Goal: Transaction & Acquisition: Purchase product/service

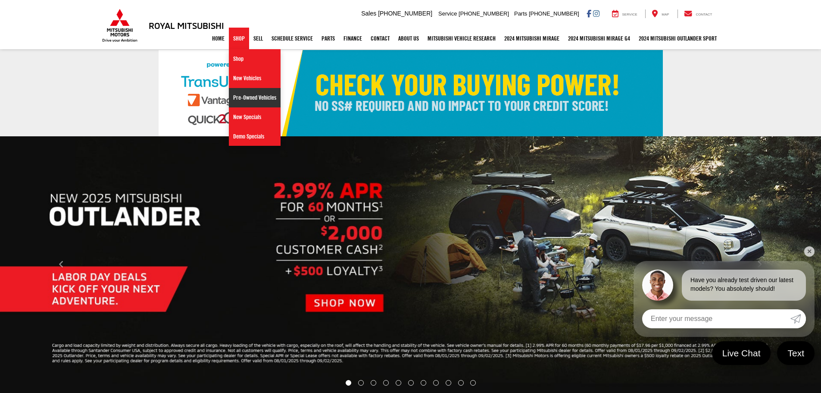
click at [244, 96] on link "Pre-Owned Vehicles" at bounding box center [255, 97] width 52 height 19
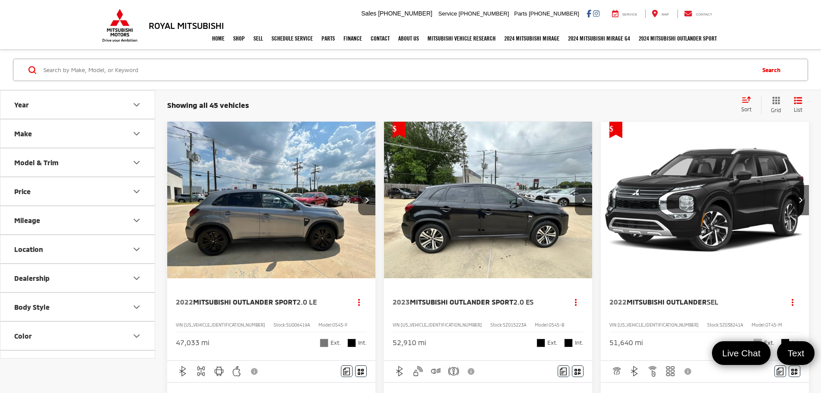
click at [72, 163] on button "Model & Trim" at bounding box center [77, 162] width 155 height 28
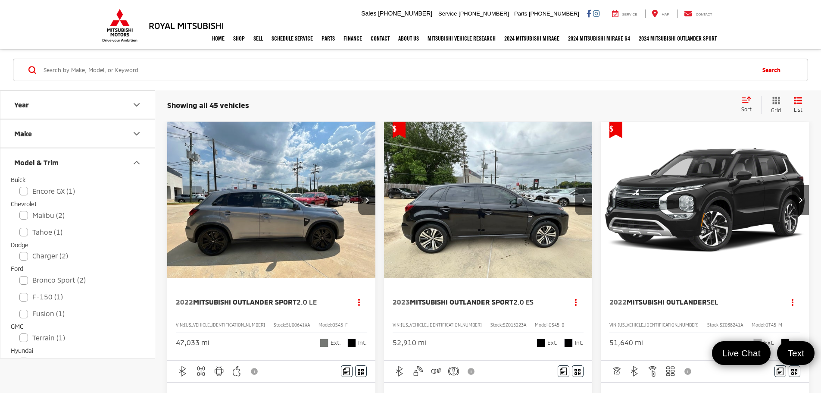
click at [72, 163] on button "Model & Trim" at bounding box center [77, 162] width 155 height 28
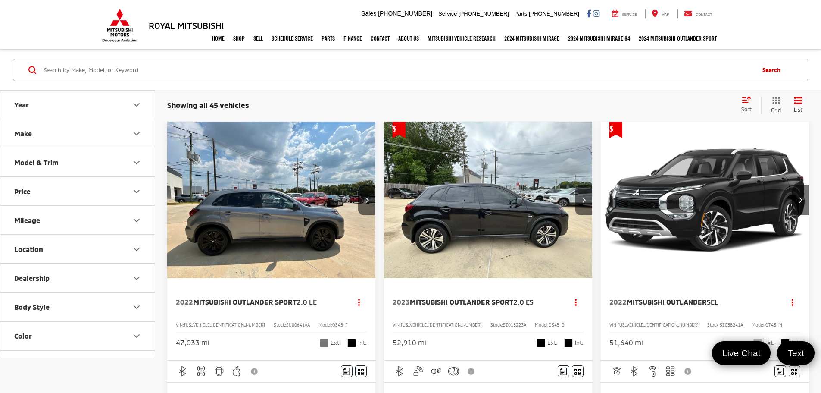
click at [43, 197] on button "Price" at bounding box center [77, 191] width 155 height 28
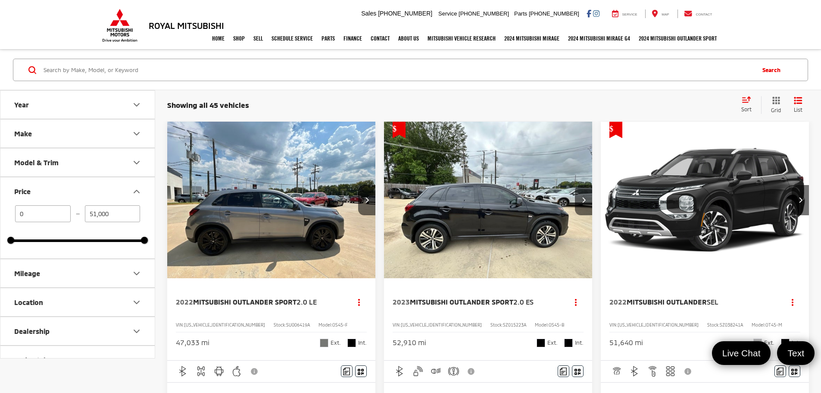
drag, startPoint x: 111, startPoint y: 214, endPoint x: 87, endPoint y: 216, distance: 24.6
click at [87, 216] on input "51,000" at bounding box center [113, 213] width 56 height 17
type input "35,000"
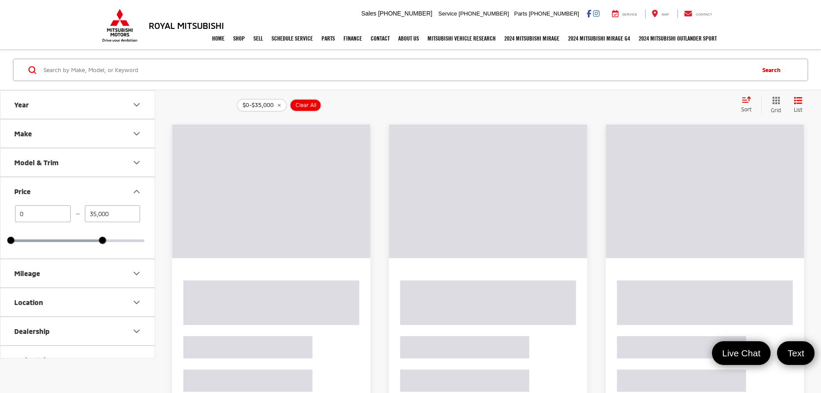
drag, startPoint x: 50, startPoint y: 216, endPoint x: 11, endPoint y: 214, distance: 39.3
click at [11, 214] on div "0 — 35,000" at bounding box center [78, 213] width 134 height 17
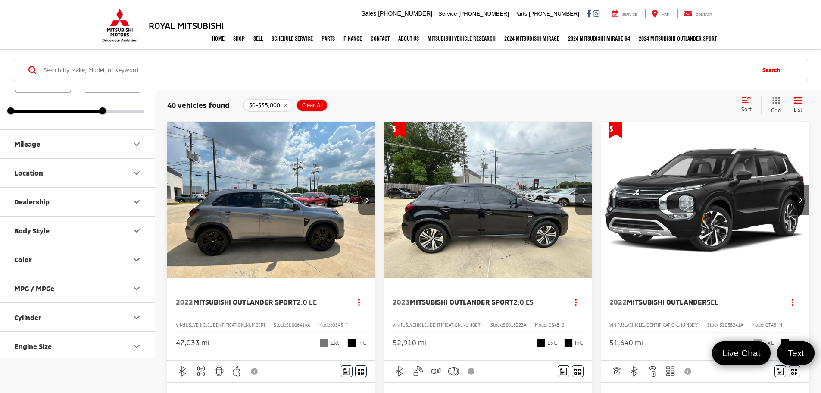
click at [134, 229] on icon "Body Style" at bounding box center [136, 230] width 10 height 10
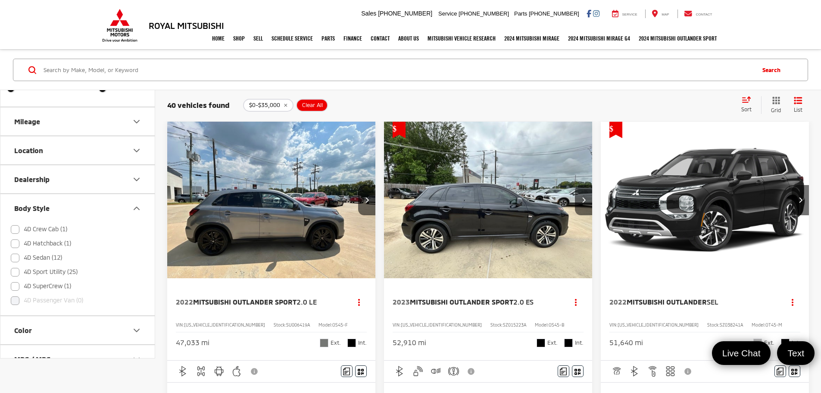
scroll to position [172, 0]
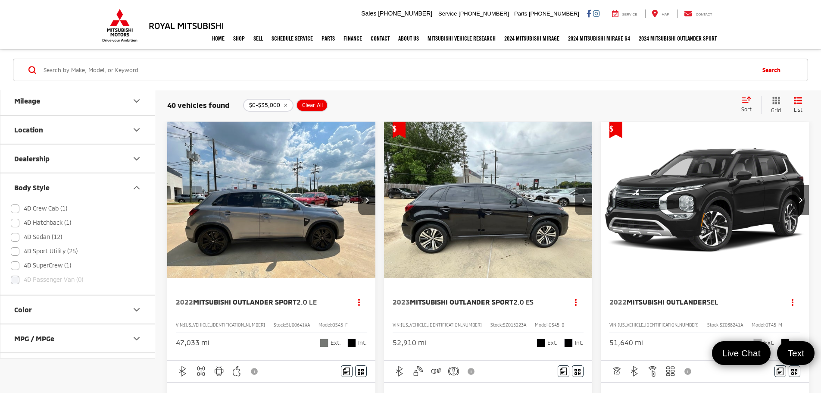
click at [14, 210] on label "4D Crew Cab (1)" at bounding box center [39, 208] width 56 height 14
click at [11, 375] on input "4D Crew Cab (1)" at bounding box center [11, 375] width 0 height 0
checkbox input "true"
click at [15, 263] on label "4D SuperCrew (1)" at bounding box center [41, 265] width 60 height 14
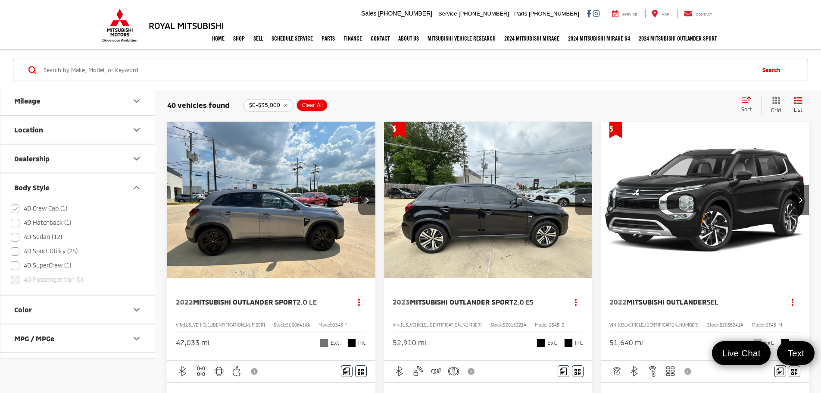
checkbox input "true"
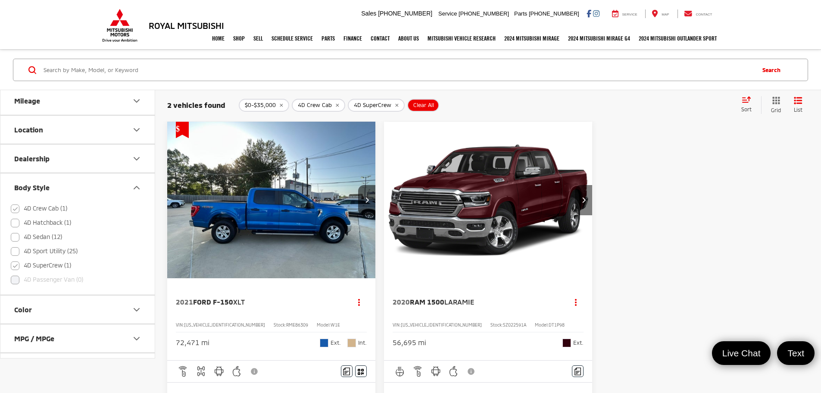
click at [575, 185] on button "Next image" at bounding box center [583, 200] width 17 height 30
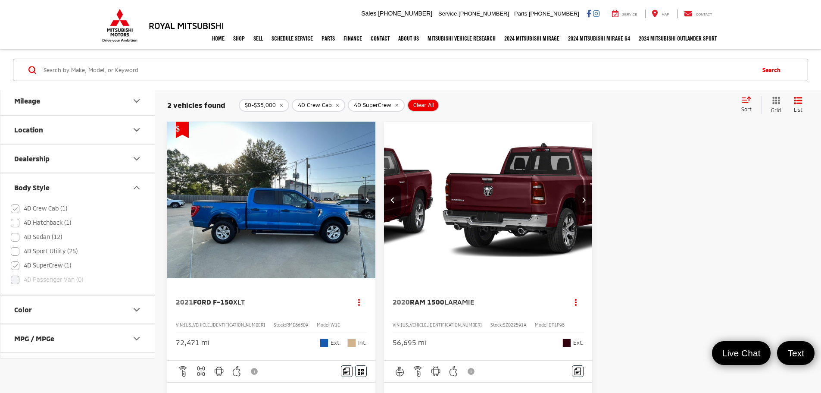
click at [582, 197] on icon "Next image" at bounding box center [584, 200] width 4 height 6
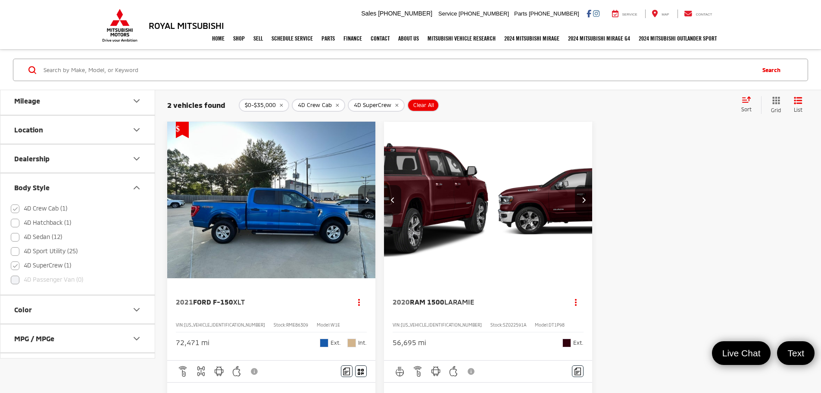
scroll to position [0, 311]
click at [365, 197] on icon "Next image" at bounding box center [367, 200] width 4 height 6
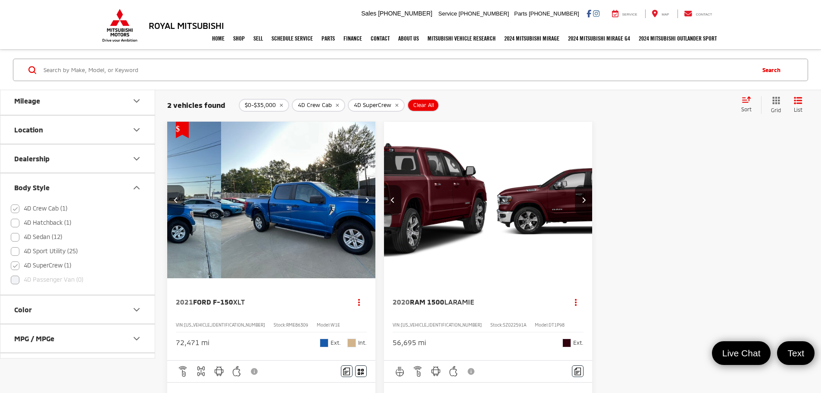
click at [365, 197] on icon "Next image" at bounding box center [367, 200] width 4 height 6
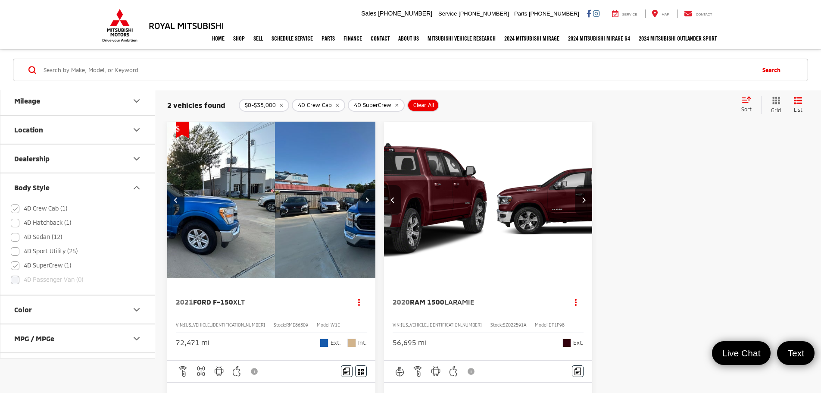
click at [365, 197] on icon "Next image" at bounding box center [367, 200] width 4 height 6
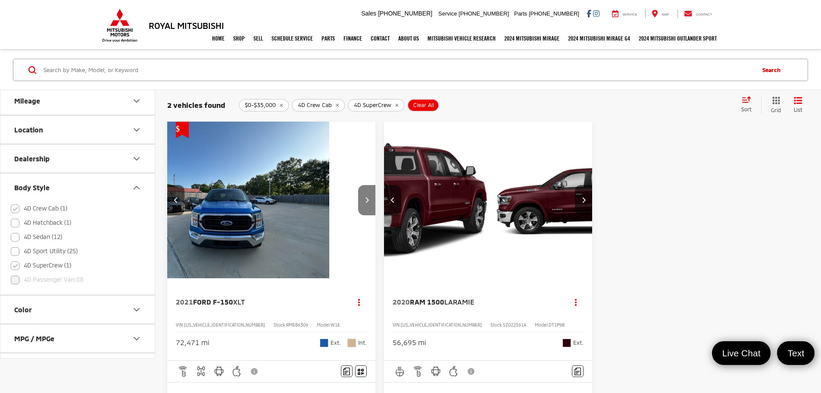
click at [365, 197] on icon "Next image" at bounding box center [367, 200] width 4 height 6
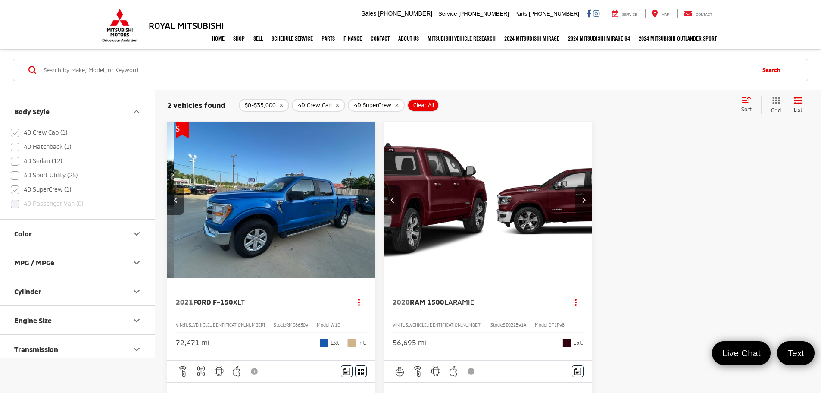
scroll to position [154, 0]
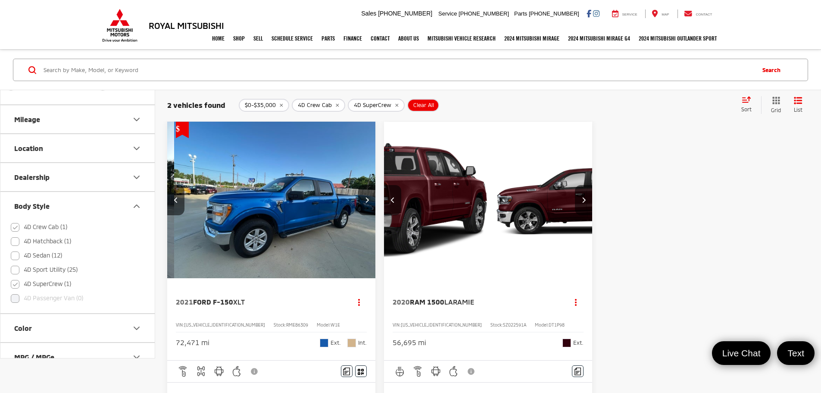
click at [135, 200] on button "Body Style" at bounding box center [77, 206] width 155 height 28
